Goal: Information Seeking & Learning: Learn about a topic

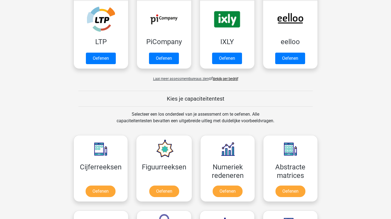
scroll to position [126, 0]
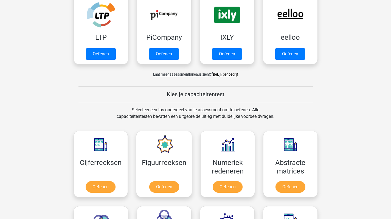
click at [168, 74] on span "Laat meer assessmentbureaus zien" at bounding box center [181, 74] width 56 height 4
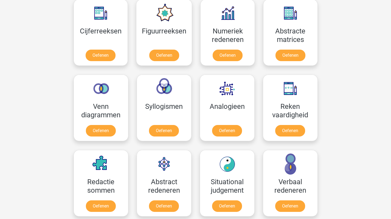
scroll to position [524, 0]
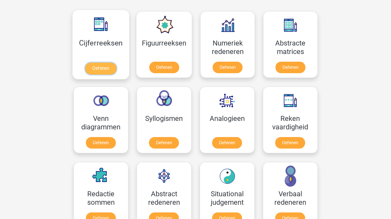
click at [101, 66] on link "Oefenen" at bounding box center [100, 69] width 31 height 12
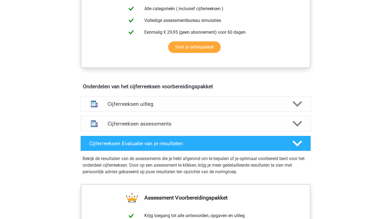
scroll to position [263, 0]
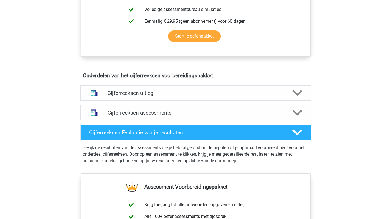
click at [296, 98] on icon at bounding box center [297, 93] width 10 height 10
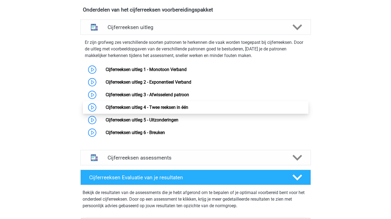
scroll to position [318, 0]
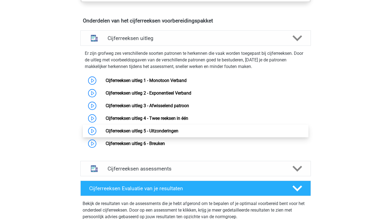
click at [163, 134] on link "Cijferreeksen uitleg 5 - Uitzonderingen" at bounding box center [142, 130] width 73 height 5
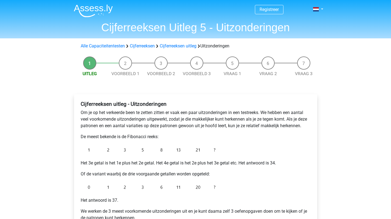
click at [141, 168] on div "Cijferreeksen uitleg - Uitzonderingen Om je op het verkeerde been te zetten zit…" at bounding box center [195, 163] width 234 height 129
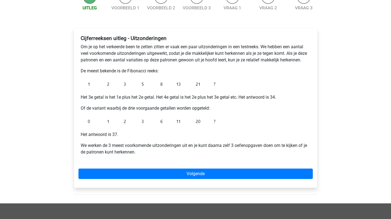
scroll to position [77, 0]
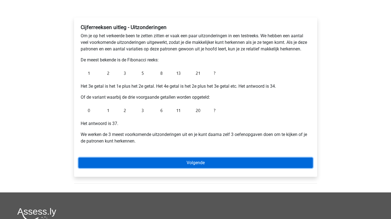
click at [189, 162] on link "Volgende" at bounding box center [195, 163] width 234 height 10
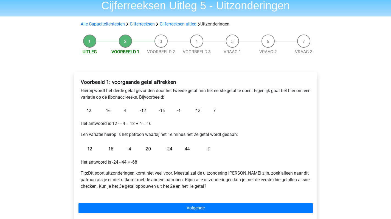
scroll to position [33, 0]
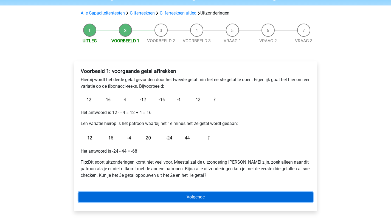
click at [201, 200] on link "Volgende" at bounding box center [195, 197] width 234 height 10
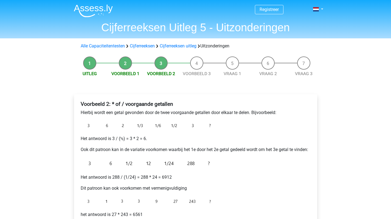
click at [230, 138] on p "Het antwoord is 3 / (½) = 3 * 2 = 6." at bounding box center [196, 138] width 230 height 7
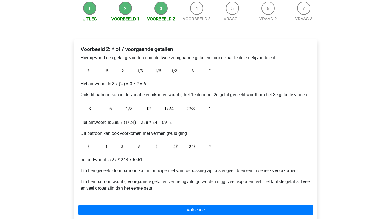
scroll to position [66, 0]
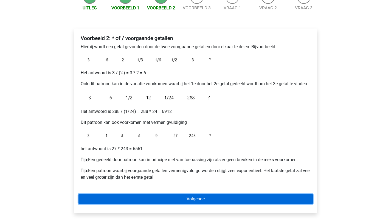
click at [200, 197] on link "Volgende" at bounding box center [195, 199] width 234 height 10
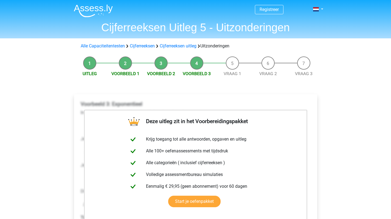
click at [143, 44] on link "Cijferreeksen" at bounding box center [142, 45] width 25 height 5
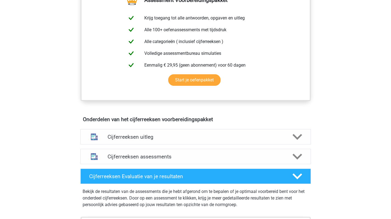
scroll to position [230, 0]
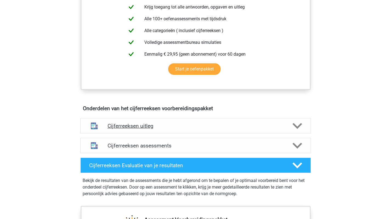
click at [296, 129] on icon at bounding box center [297, 126] width 10 height 10
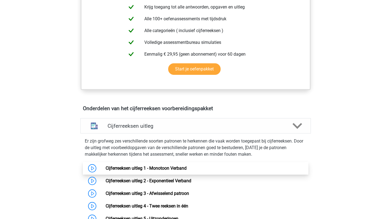
click at [155, 171] on link "Cijferreeksen uitleg 1 - Monotoon Verband" at bounding box center [146, 168] width 81 height 5
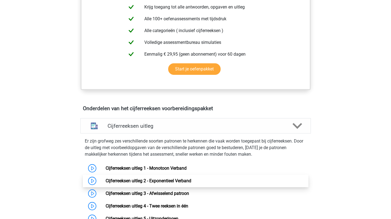
click at [156, 183] on link "Cijferreeksen uitleg 2 - Exponentieel Verband" at bounding box center [149, 180] width 86 height 5
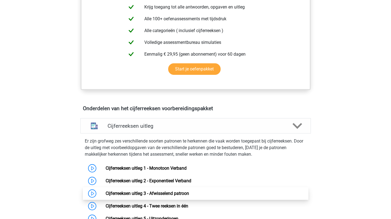
click at [141, 196] on link "Cijferreeksen uitleg 3 - Afwisselend patroon" at bounding box center [147, 193] width 83 height 5
click at [6, 132] on div "Registreer Nederlands English" at bounding box center [195, 180] width 391 height 820
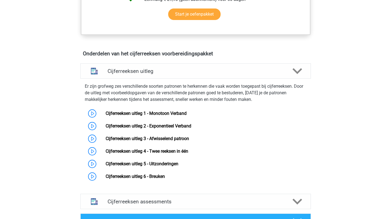
scroll to position [296, 0]
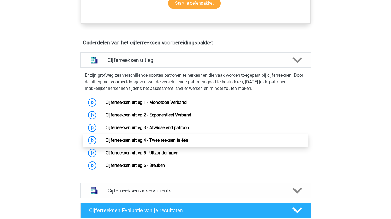
click at [165, 143] on link "Cijferreeksen uitleg 4 - Twee reeksen in één" at bounding box center [147, 140] width 83 height 5
click at [11, 78] on div "Registreer Nederlands English" at bounding box center [195, 114] width 391 height 820
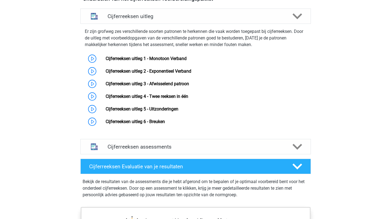
scroll to position [351, 0]
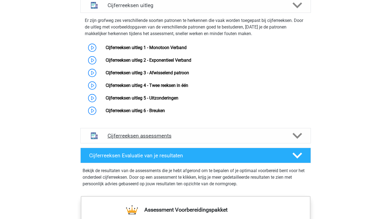
click at [129, 143] on div "Cijferreeksen assessments" at bounding box center [195, 135] width 230 height 15
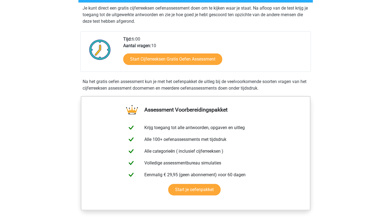
scroll to position [99, 0]
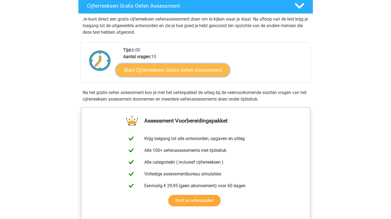
click at [165, 77] on link "Start Cijferreeksen Gratis Oefen Assessment" at bounding box center [173, 69] width 114 height 13
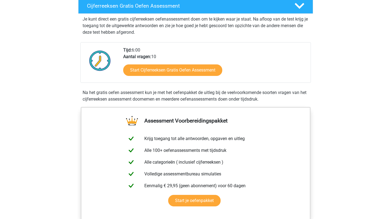
scroll to position [0, 0]
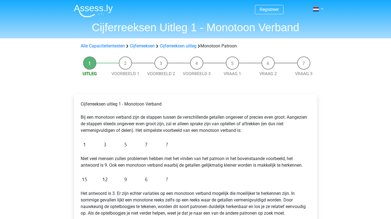
click at [194, 172] on div "Cijferreeksen uitleg 1 - Monotoon Verband Bij een monotoon verband zijn de stap…" at bounding box center [195, 173] width 234 height 149
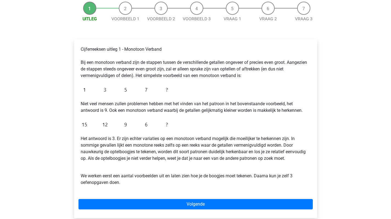
scroll to position [66, 0]
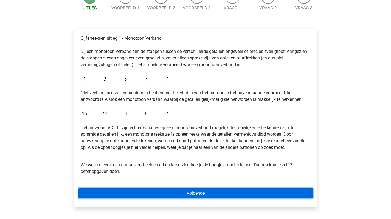
click at [192, 191] on link "Volgende" at bounding box center [195, 193] width 234 height 10
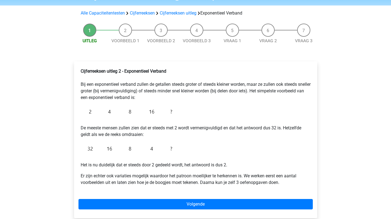
scroll to position [44, 0]
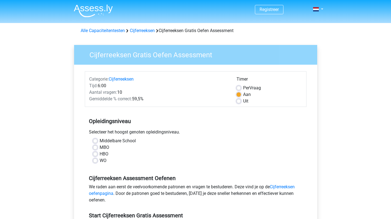
click at [100, 153] on label "HBO" at bounding box center [104, 154] width 9 height 7
click at [96, 153] on input "HBO" at bounding box center [95, 153] width 4 height 5
radio input "true"
click at [72, 160] on div "Cijferreeksen Gratis Oefen Assessment Categorie: Cijferreeksen Tijd: 6:00 Aanta…" at bounding box center [196, 162] width 252 height 252
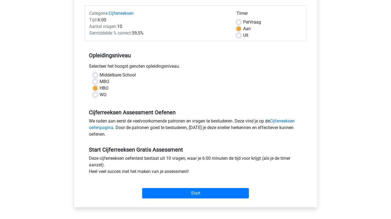
scroll to position [77, 0]
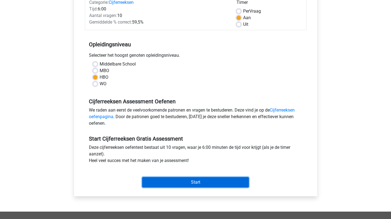
click at [200, 179] on input "Start" at bounding box center [195, 182] width 107 height 10
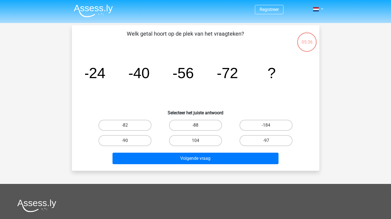
click at [193, 126] on label "-88" at bounding box center [195, 125] width 53 height 11
click at [195, 126] on input "-88" at bounding box center [197, 127] width 4 height 4
radio input "true"
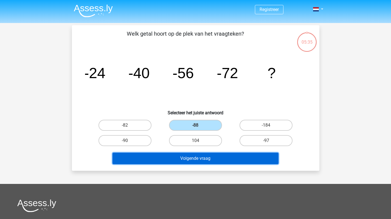
click at [199, 160] on button "Volgende vraag" at bounding box center [195, 159] width 166 height 12
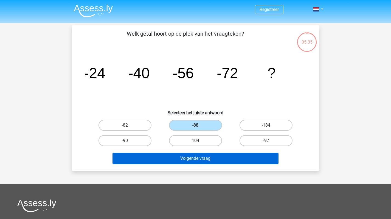
scroll to position [25, 0]
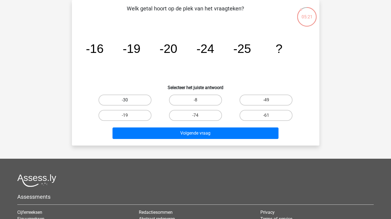
click at [121, 99] on label "-30" at bounding box center [124, 100] width 53 height 11
click at [125, 100] on input "-30" at bounding box center [127, 102] width 4 height 4
radio input "true"
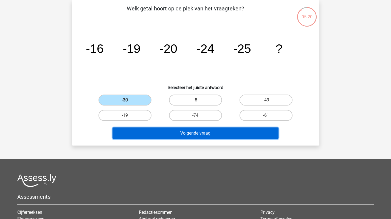
click at [190, 129] on button "Volgende vraag" at bounding box center [195, 134] width 166 height 12
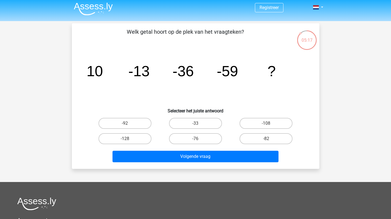
scroll to position [0, 0]
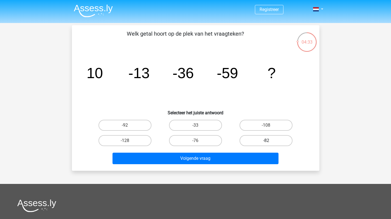
click at [253, 136] on label "-82" at bounding box center [265, 140] width 53 height 11
click at [266, 141] on input "-82" at bounding box center [268, 143] width 4 height 4
radio input "true"
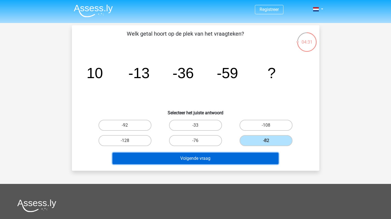
click at [222, 153] on button "Volgende vraag" at bounding box center [195, 159] width 166 height 12
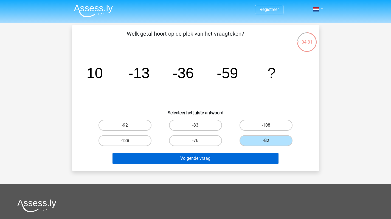
scroll to position [25, 0]
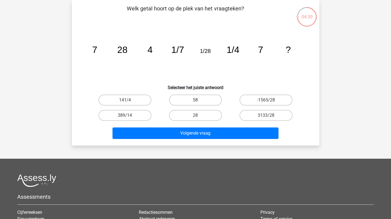
click at [223, 59] on icon "image/svg+xml 7 28 4 1/7 1/28 1/4 7 ?" at bounding box center [195, 52] width 221 height 55
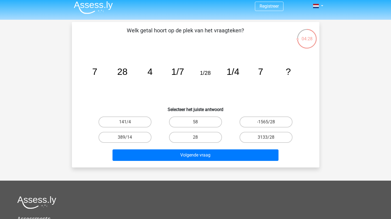
scroll to position [0, 0]
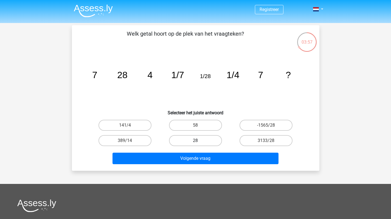
click at [199, 139] on label "28" at bounding box center [195, 140] width 53 height 11
click at [199, 141] on input "28" at bounding box center [197, 143] width 4 height 4
radio input "true"
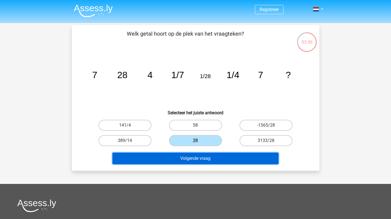
click at [199, 157] on button "Volgende vraag" at bounding box center [195, 159] width 166 height 12
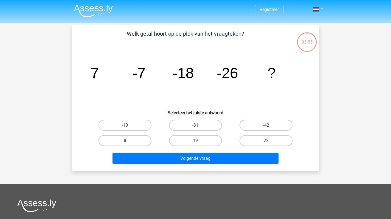
scroll to position [25, 0]
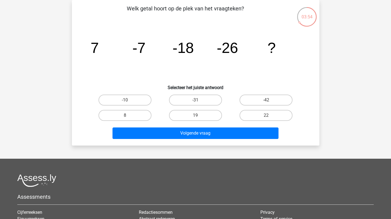
click at [271, 72] on icon "image/svg+xml 7 -7 -18 -26 ?" at bounding box center [195, 52] width 221 height 55
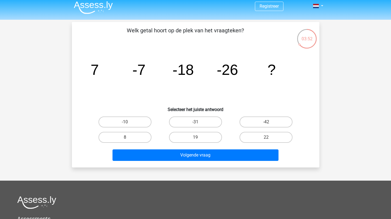
scroll to position [0, 0]
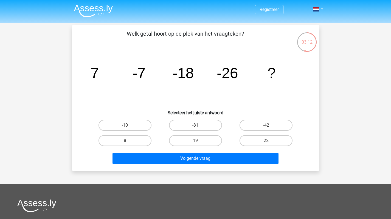
click at [196, 127] on input "-31" at bounding box center [197, 127] width 4 height 4
radio input "true"
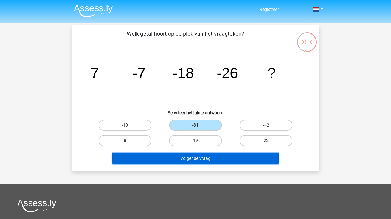
click at [201, 160] on button "Volgende vraag" at bounding box center [195, 159] width 166 height 12
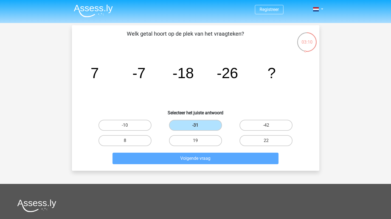
scroll to position [25, 0]
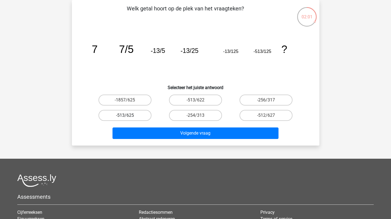
click at [138, 114] on label "-513/625" at bounding box center [124, 115] width 53 height 11
click at [128, 115] on input "-513/625" at bounding box center [127, 117] width 4 height 4
radio input "true"
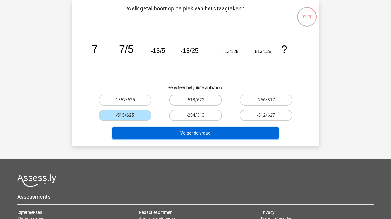
click at [196, 132] on button "Volgende vraag" at bounding box center [195, 134] width 166 height 12
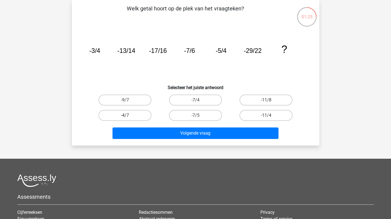
click at [132, 115] on label "-4/7" at bounding box center [124, 115] width 53 height 11
click at [128, 115] on input "-4/7" at bounding box center [127, 117] width 4 height 4
radio input "true"
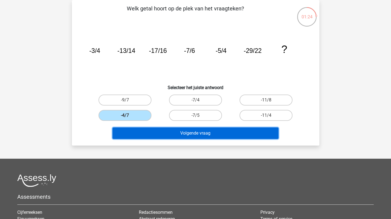
click at [196, 129] on button "Volgende vraag" at bounding box center [195, 134] width 166 height 12
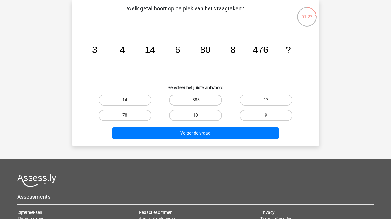
click at [211, 71] on icon "image/svg+xml 3 4 14 6 80 8 476 ?" at bounding box center [195, 52] width 221 height 55
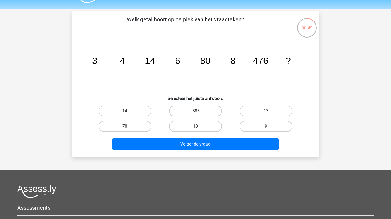
click at [254, 112] on label "13" at bounding box center [265, 111] width 53 height 11
click at [266, 112] on input "13" at bounding box center [268, 113] width 4 height 4
radio input "true"
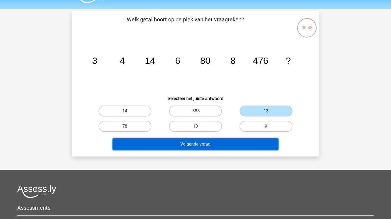
click at [200, 144] on button "Volgende vraag" at bounding box center [195, 144] width 166 height 12
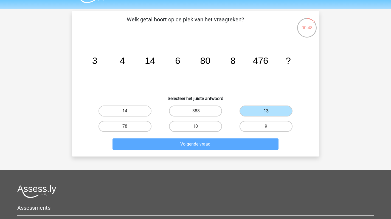
scroll to position [25, 0]
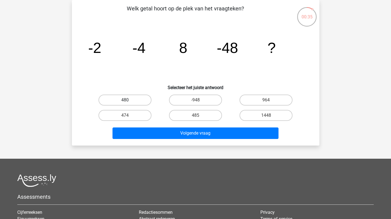
click at [132, 101] on label "480" at bounding box center [124, 100] width 53 height 11
click at [128, 101] on input "480" at bounding box center [127, 102] width 4 height 4
radio input "true"
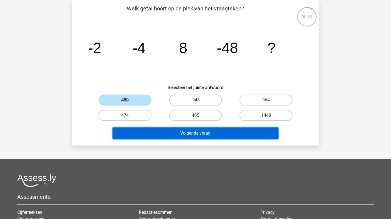
click at [197, 134] on button "Volgende vraag" at bounding box center [195, 134] width 166 height 12
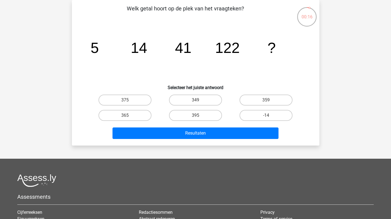
click at [266, 115] on input "-14" at bounding box center [268, 117] width 4 height 4
radio input "true"
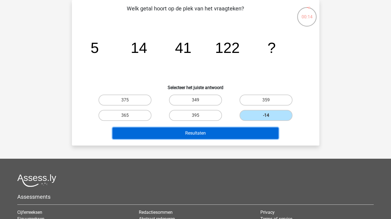
click at [208, 133] on button "Resultaten" at bounding box center [195, 134] width 166 height 12
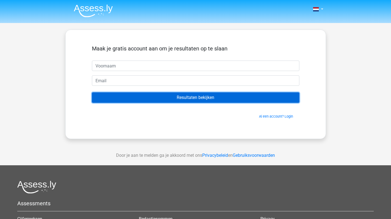
click at [200, 97] on input "Resultaten bekijken" at bounding box center [195, 97] width 207 height 10
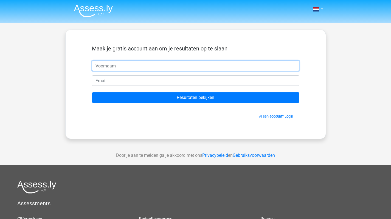
click at [127, 64] on input "text" at bounding box center [195, 66] width 207 height 10
type input "S"
type input "[PERSON_NAME]"
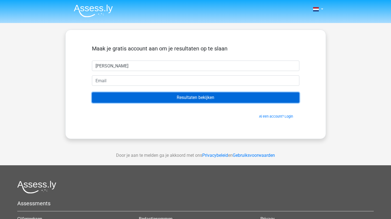
click at [188, 97] on input "Resultaten bekijken" at bounding box center [195, 97] width 207 height 10
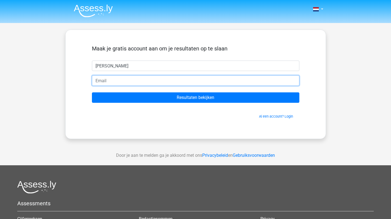
click at [132, 81] on input "email" at bounding box center [195, 80] width 207 height 10
type input "[DOMAIN_NAME][EMAIL_ADDRESS][DOMAIN_NAME]"
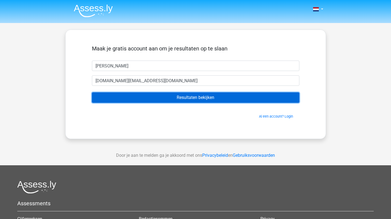
click at [187, 96] on input "Resultaten bekijken" at bounding box center [195, 97] width 207 height 10
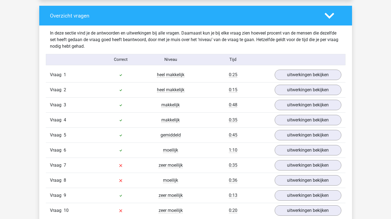
scroll to position [417, 0]
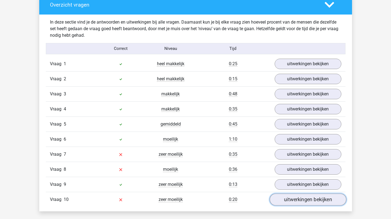
click at [299, 199] on link "uitwerkingen bekijken" at bounding box center [307, 200] width 77 height 12
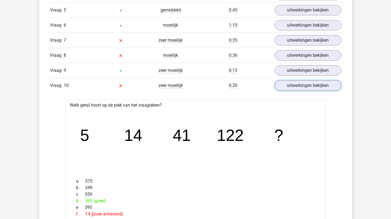
scroll to position [535, 0]
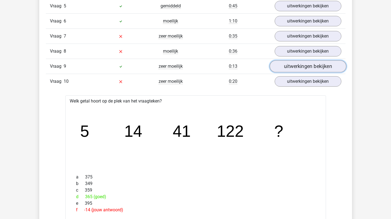
click at [304, 64] on link "uitwerkingen bekijken" at bounding box center [307, 66] width 77 height 12
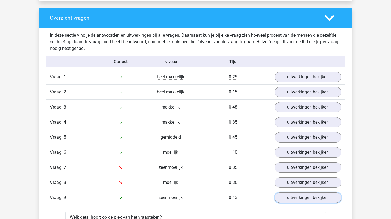
scroll to position [401, 0]
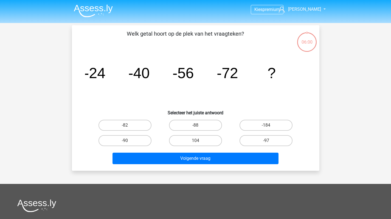
scroll to position [25, 0]
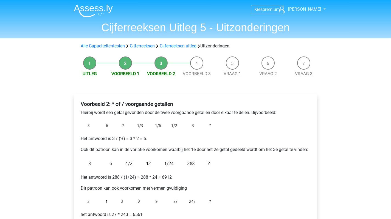
scroll to position [66, 0]
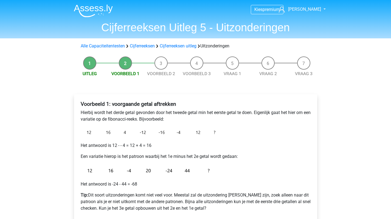
scroll to position [33, 0]
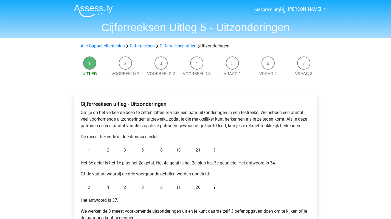
scroll to position [77, 0]
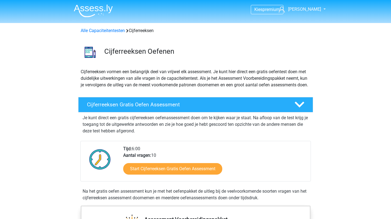
scroll to position [318, 0]
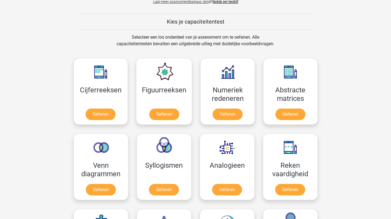
scroll to position [213, 0]
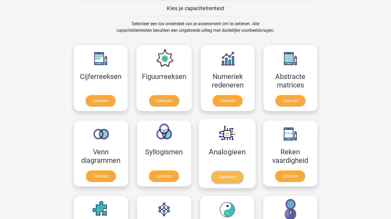
click at [226, 171] on link "Oefenen" at bounding box center [226, 177] width 31 height 12
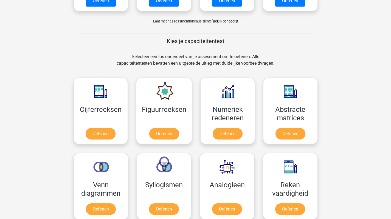
scroll to position [208, 0]
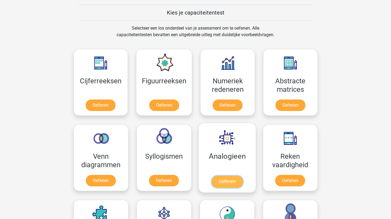
click at [226, 176] on link "Oefenen" at bounding box center [226, 182] width 31 height 12
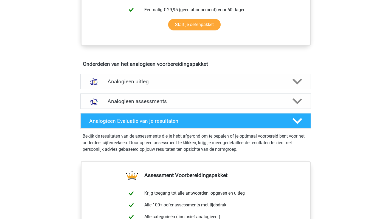
scroll to position [264, 0]
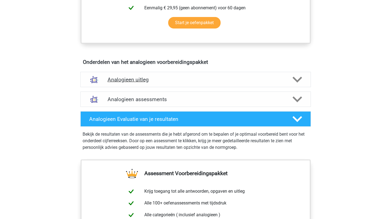
click at [295, 79] on polygon at bounding box center [297, 80] width 10 height 6
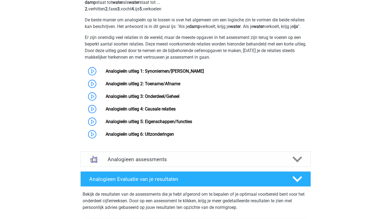
scroll to position [403, 0]
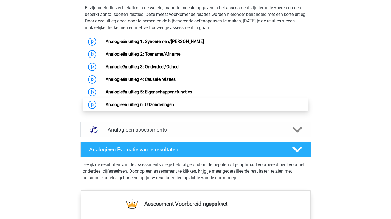
click at [114, 107] on link "Analogieën uitleg 6: Uitzonderingen" at bounding box center [140, 104] width 68 height 5
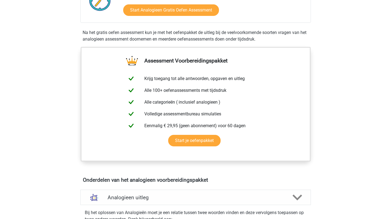
scroll to position [80, 0]
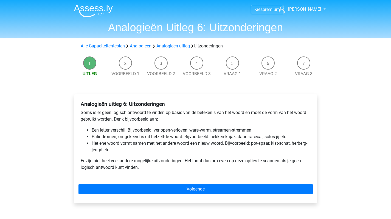
click at [319, 141] on div "Analogieën uitleg 6: Uitzonderingen Soms is er geen logisch antwoord te vinden …" at bounding box center [196, 150] width 252 height 135
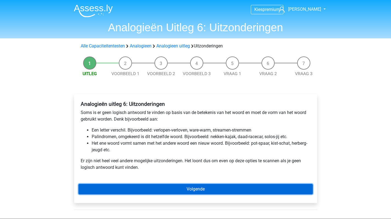
click at [189, 191] on link "Volgende" at bounding box center [195, 189] width 234 height 10
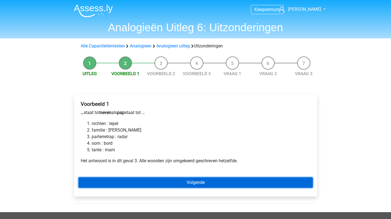
click at [193, 183] on link "Volgende" at bounding box center [195, 182] width 234 height 10
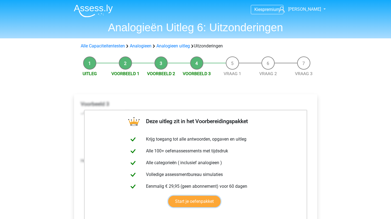
click at [193, 196] on link "Start je oefenpakket" at bounding box center [194, 202] width 52 height 12
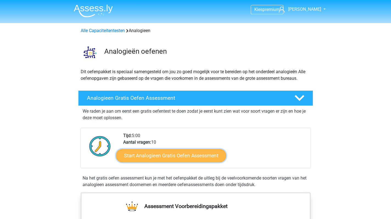
click at [179, 156] on link "Start Analogieen Gratis Oefen Assessment" at bounding box center [171, 155] width 110 height 13
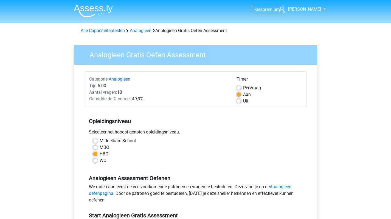
click at [262, 157] on div "HBO" at bounding box center [195, 154] width 205 height 7
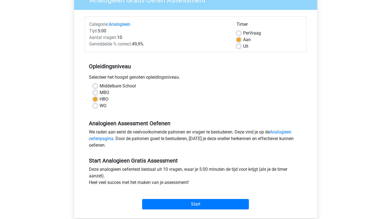
scroll to position [66, 0]
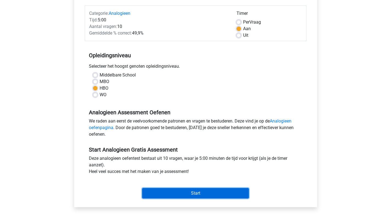
click at [192, 196] on input "Start" at bounding box center [195, 193] width 107 height 10
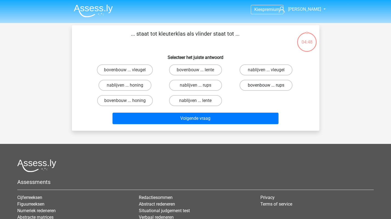
click at [259, 82] on label "bovenbouw ... rups" at bounding box center [265, 85] width 53 height 11
click at [266, 85] on input "bovenbouw ... rups" at bounding box center [268, 87] width 4 height 4
radio input "true"
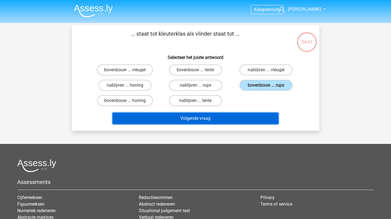
click at [189, 116] on button "Volgende vraag" at bounding box center [195, 119] width 166 height 12
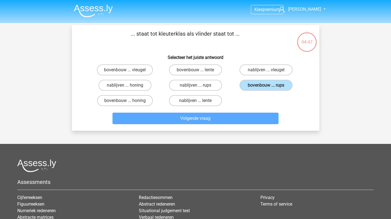
scroll to position [25, 0]
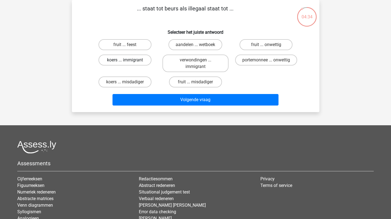
click at [123, 61] on label "koers ... immigrant" at bounding box center [124, 60] width 53 height 11
click at [125, 61] on input "koers ... immigrant" at bounding box center [127, 62] width 4 height 4
radio input "true"
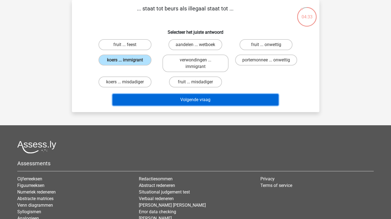
click at [197, 97] on button "Volgende vraag" at bounding box center [195, 100] width 166 height 12
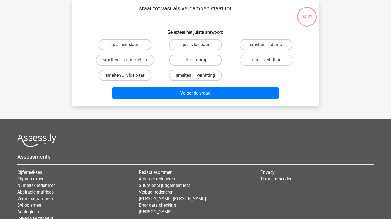
click at [138, 73] on label "smelten ... vloeibaar" at bounding box center [124, 75] width 53 height 11
click at [128, 75] on input "smelten ... vloeibaar" at bounding box center [127, 77] width 4 height 4
radio input "true"
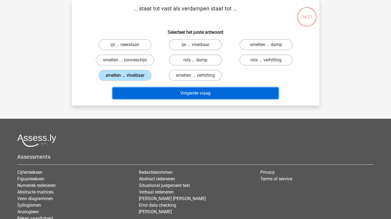
click at [198, 90] on button "Volgende vraag" at bounding box center [195, 93] width 166 height 12
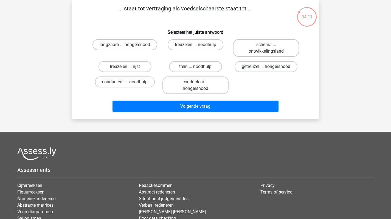
click at [253, 69] on label "getreuzel ... hongersnood" at bounding box center [265, 66] width 63 height 11
click at [266, 69] on input "getreuzel ... hongersnood" at bounding box center [268, 69] width 4 height 4
radio input "true"
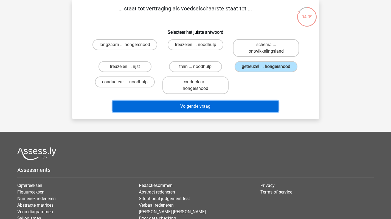
click at [204, 104] on button "Volgende vraag" at bounding box center [195, 107] width 166 height 12
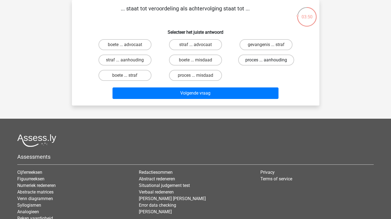
click at [262, 58] on label "proces ... aanhouding" at bounding box center [266, 60] width 56 height 11
click at [266, 60] on input "proces ... aanhouding" at bounding box center [268, 62] width 4 height 4
radio input "true"
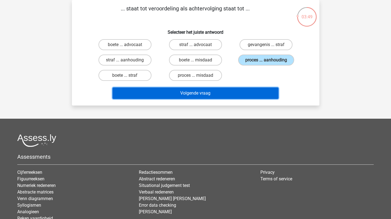
click at [196, 94] on button "Volgende vraag" at bounding box center [195, 93] width 166 height 12
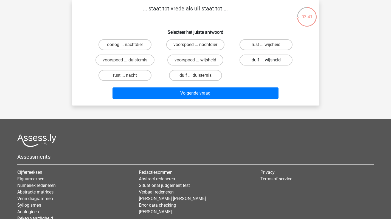
click at [259, 58] on label "duif ... wijsheid" at bounding box center [265, 60] width 53 height 11
click at [266, 60] on input "duif ... wijsheid" at bounding box center [268, 62] width 4 height 4
radio input "true"
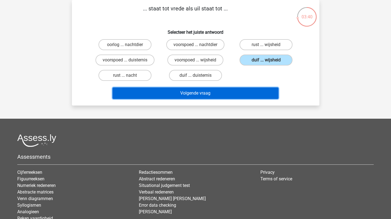
click at [200, 93] on button "Volgende vraag" at bounding box center [195, 93] width 166 height 12
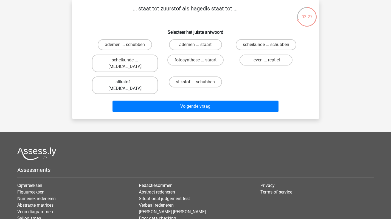
click at [124, 77] on label "stikstof ... krokodil" at bounding box center [125, 86] width 66 height 18
click at [125, 82] on input "stikstof ... krokodil" at bounding box center [127, 84] width 4 height 4
radio input "true"
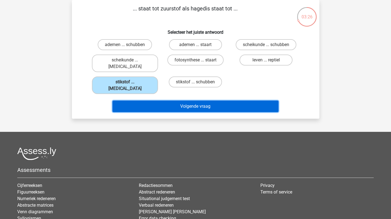
click at [198, 101] on button "Volgende vraag" at bounding box center [195, 107] width 166 height 12
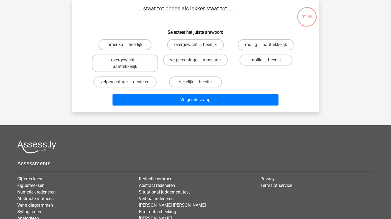
click at [260, 61] on label "mollig ... heerlijk" at bounding box center [265, 60] width 53 height 11
click at [266, 61] on input "mollig ... heerlijk" at bounding box center [268, 62] width 4 height 4
radio input "true"
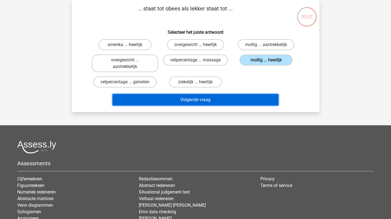
click at [191, 96] on button "Volgende vraag" at bounding box center [195, 100] width 166 height 12
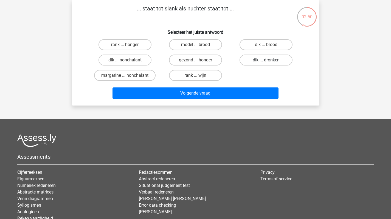
click at [260, 58] on label "dik ... dronken" at bounding box center [265, 60] width 53 height 11
click at [266, 60] on input "dik ... dronken" at bounding box center [268, 62] width 4 height 4
radio input "true"
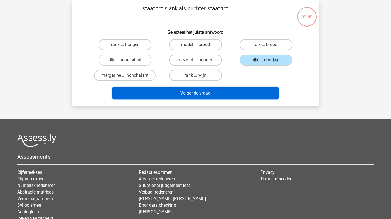
click at [192, 97] on button "Volgende vraag" at bounding box center [195, 93] width 166 height 12
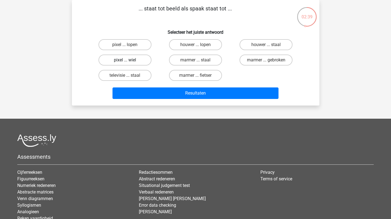
click at [130, 60] on label "pixel ... wiel" at bounding box center [124, 60] width 53 height 11
click at [128, 60] on input "pixel ... wiel" at bounding box center [127, 62] width 4 height 4
radio input "true"
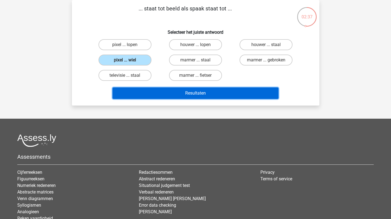
click at [207, 90] on button "Resultaten" at bounding box center [195, 93] width 166 height 12
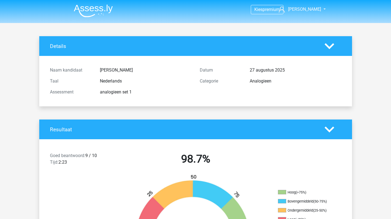
click at [260, 104] on div "Naam kandidaat Jackson Taal Nederlands Assessment analogieen set 1 Datum [DATE]…" at bounding box center [195, 81] width 304 height 50
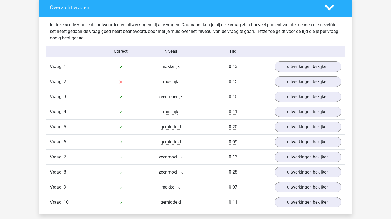
scroll to position [427, 0]
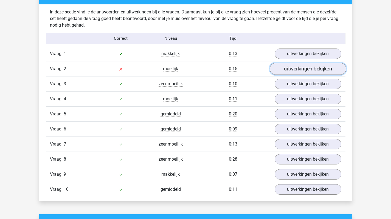
click at [307, 68] on link "uitwerkingen bekijken" at bounding box center [307, 69] width 77 height 12
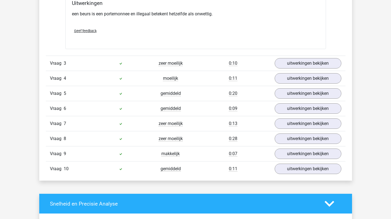
scroll to position [604, 0]
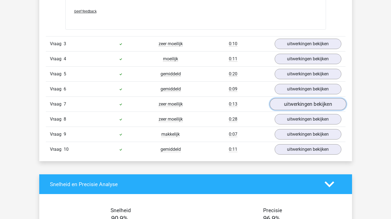
click at [294, 104] on link "uitwerkingen bekijken" at bounding box center [307, 104] width 77 height 12
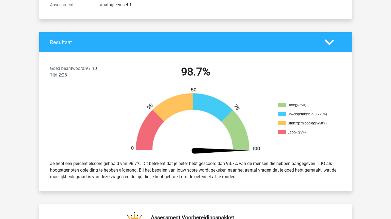
scroll to position [0, 0]
